Goal: Check status: Check status

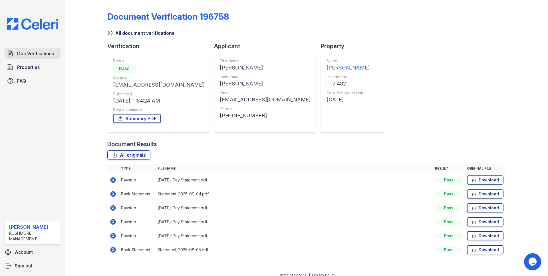
scroll to position [6, 0]
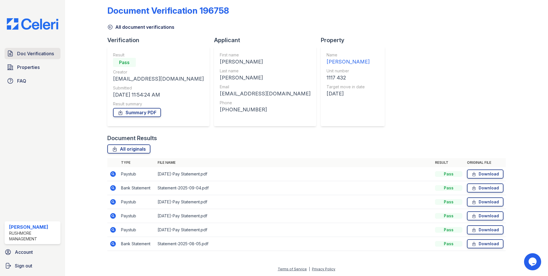
click at [25, 54] on span "Doc Verifications" at bounding box center [35, 53] width 37 height 7
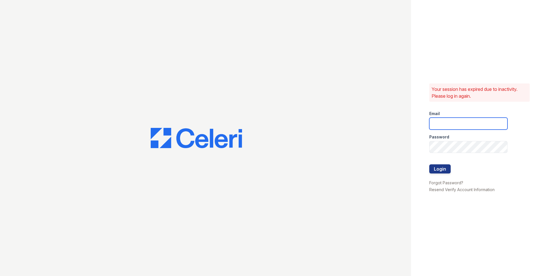
type input "jjordan@rushmoremgmt.com"
click at [446, 169] on button "Login" at bounding box center [439, 169] width 21 height 9
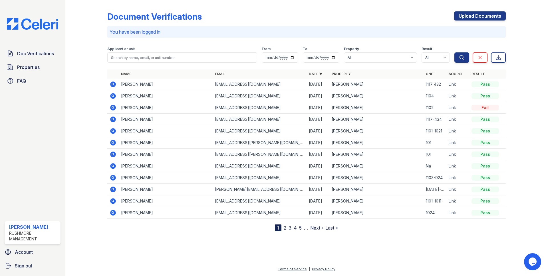
click at [113, 86] on icon at bounding box center [113, 85] width 6 height 6
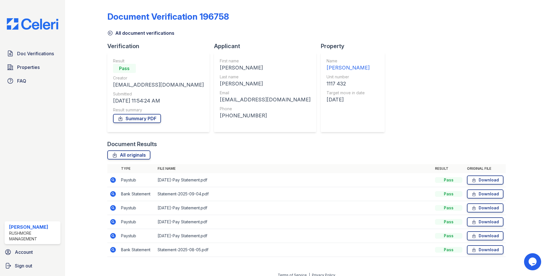
click at [111, 181] on icon at bounding box center [113, 180] width 6 height 6
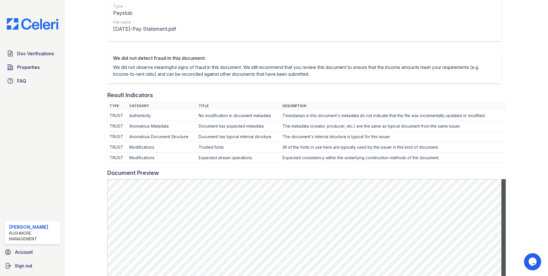
scroll to position [171, 0]
